Goal: Check status: Check status

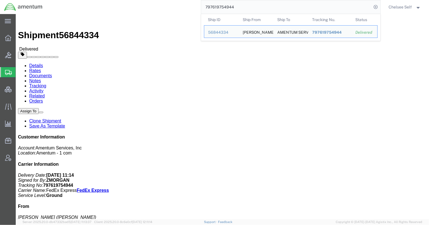
drag, startPoint x: 222, startPoint y: 5, endPoint x: 142, endPoint y: -5, distance: 80.5
click at [142, 0] on html "main_menu Created with Sketch. Collapse Menu Overview Bids Shipments Shipment M…" at bounding box center [214, 112] width 429 height 225
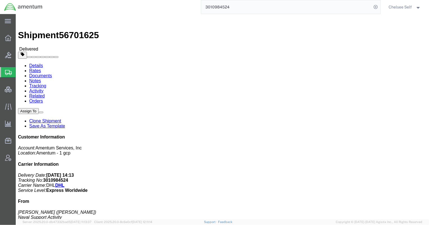
drag, startPoint x: 229, startPoint y: 78, endPoint x: 297, endPoint y: 80, distance: 68.1
click div "References Shipment Id Number: NMSC SMSS_Marque [PERSON_NAME] Project Number: 4…"
copy b "4785.03.Z894.0001.AME.MIS.INTL"
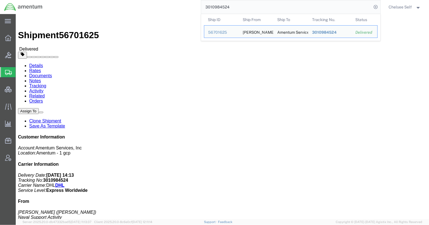
drag, startPoint x: 176, startPoint y: 3, endPoint x: 167, endPoint y: 2, distance: 9.0
click at [167, 2] on div "3010984524 Ship ID Ship From Ship To Tracking Nu. Status Ship ID 56701625 Ship …" at bounding box center [214, 7] width 334 height 14
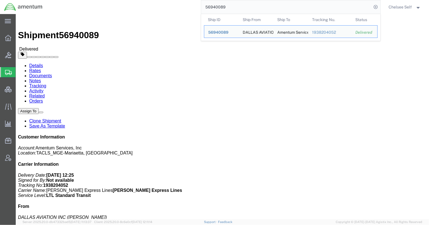
drag, startPoint x: 252, startPoint y: 10, endPoint x: 148, endPoint y: 0, distance: 104.2
click at [148, 0] on div "56940089 Ship ID Ship From Ship To Tracking Nu. Status Ship ID 56940089 Ship Fr…" at bounding box center [214, 7] width 334 height 14
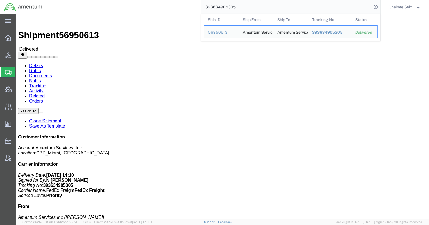
drag, startPoint x: 203, startPoint y: 7, endPoint x: 187, endPoint y: 5, distance: 15.8
click at [187, 5] on div "393634905305 Ship ID Ship From Ship To Tracking Nu. Status Ship ID 56950613 Shi…" at bounding box center [214, 7] width 334 height 14
paste input "034701076"
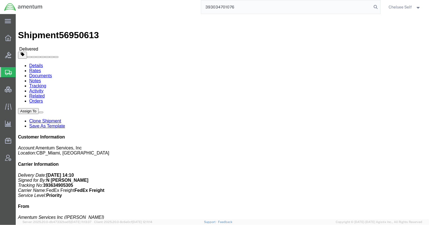
type input "393034701076"
drag, startPoint x: 229, startPoint y: 85, endPoint x: 289, endPoint y: 85, distance: 60.2
click div "References Shipment Id Number: QCC-ICITAP-25251-0001 Department: ICITAP Project…"
